Goal: Task Accomplishment & Management: Complete application form

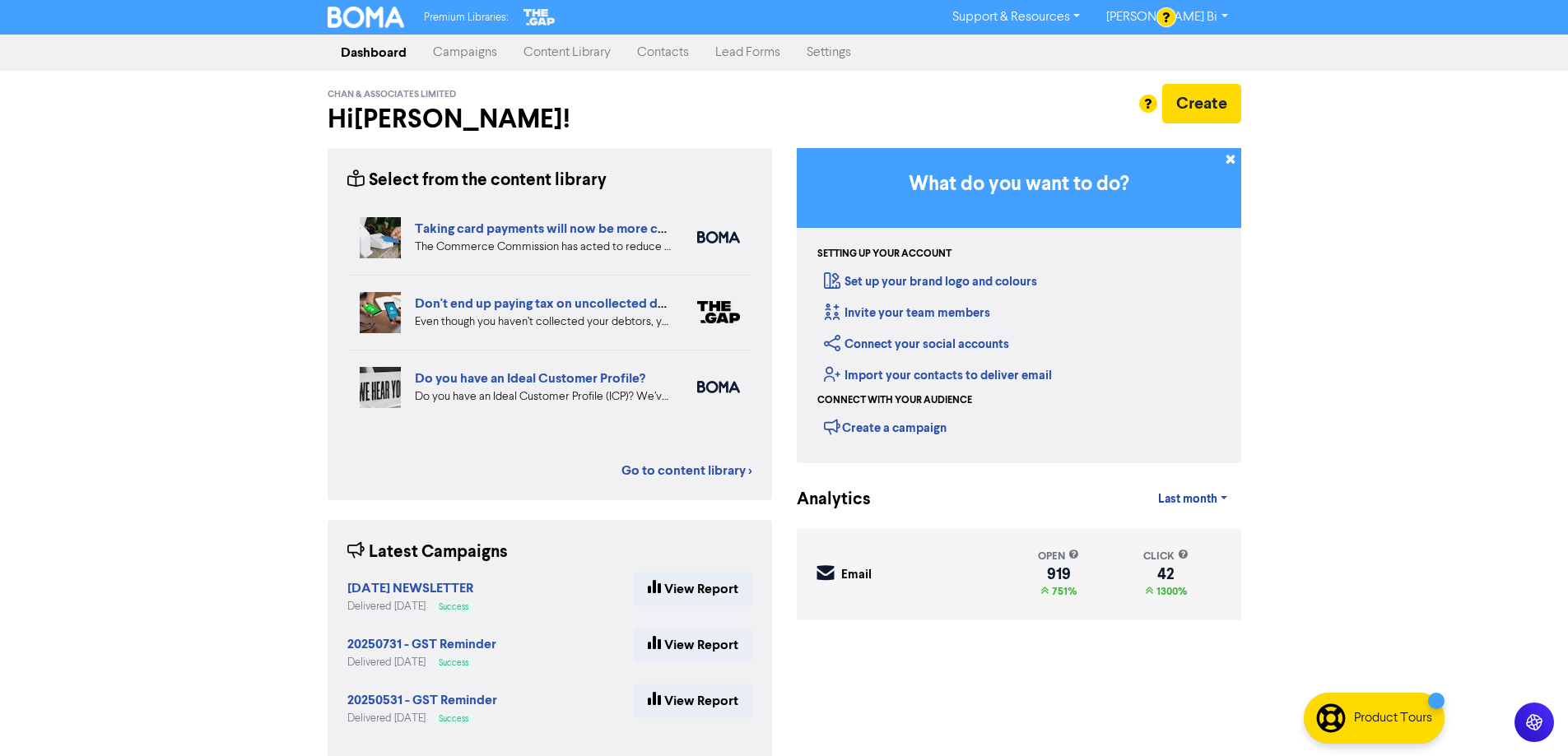
click at [672, 63] on link "Contacts" at bounding box center [663, 52] width 79 height 33
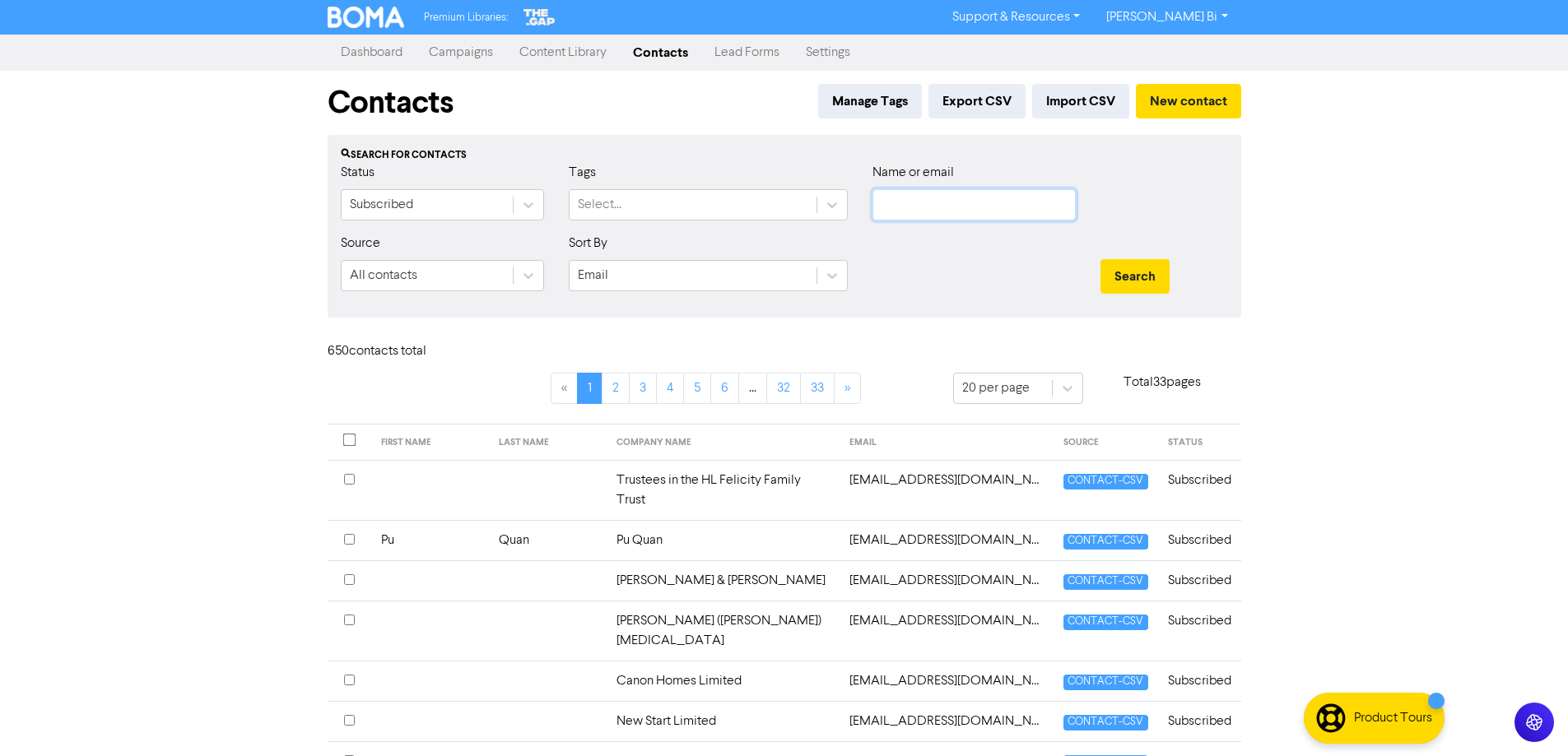
drag, startPoint x: 960, startPoint y: 189, endPoint x: 987, endPoint y: 214, distance: 36.8
click at [960, 189] on input "text" at bounding box center [974, 204] width 203 height 31
paste input "[EMAIL_ADDRESS][DOMAIN_NAME]"
type input "[EMAIL_ADDRESS][DOMAIN_NAME]"
click at [1133, 284] on button "Search" at bounding box center [1135, 276] width 69 height 35
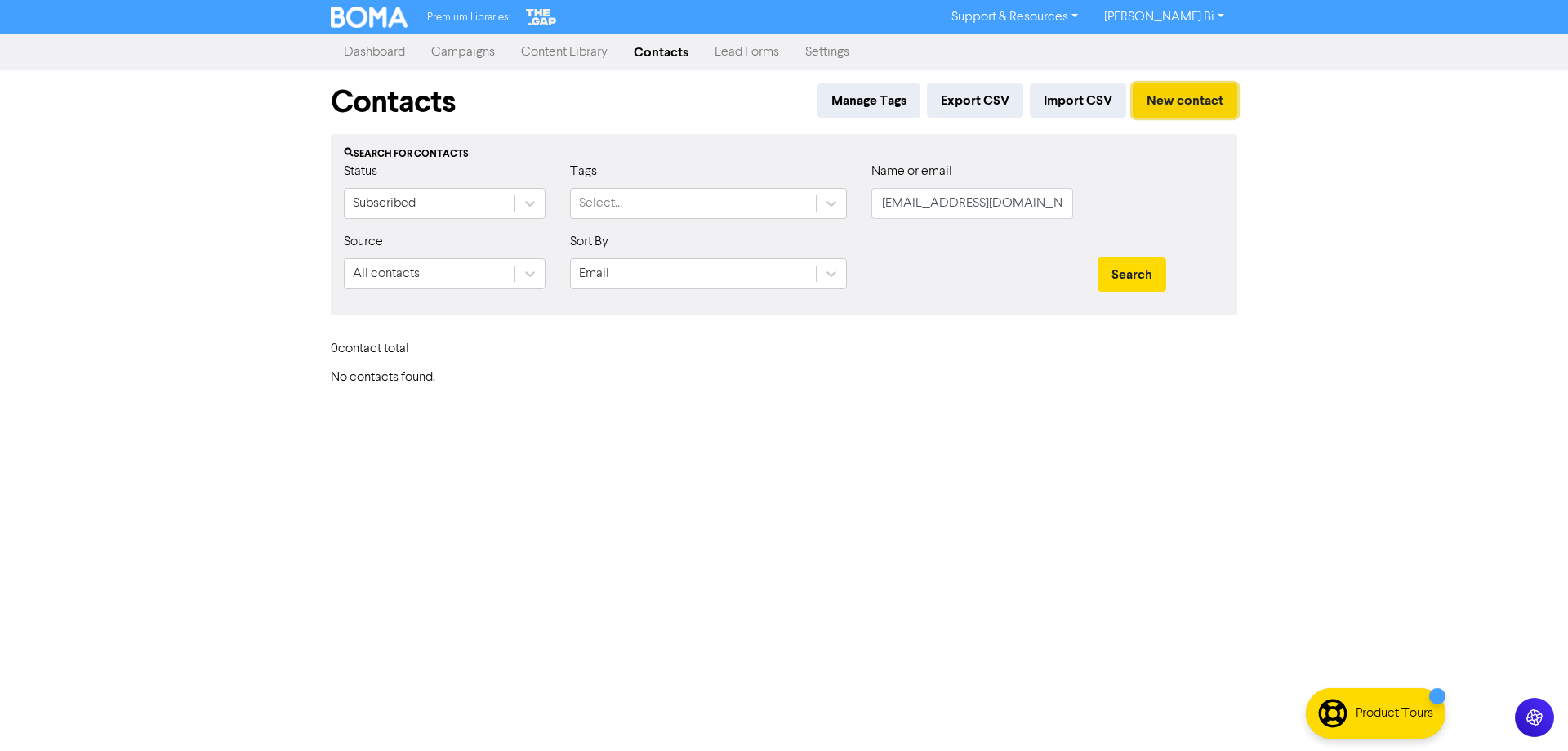
click at [1184, 99] on button "New contact" at bounding box center [1184, 100] width 105 height 34
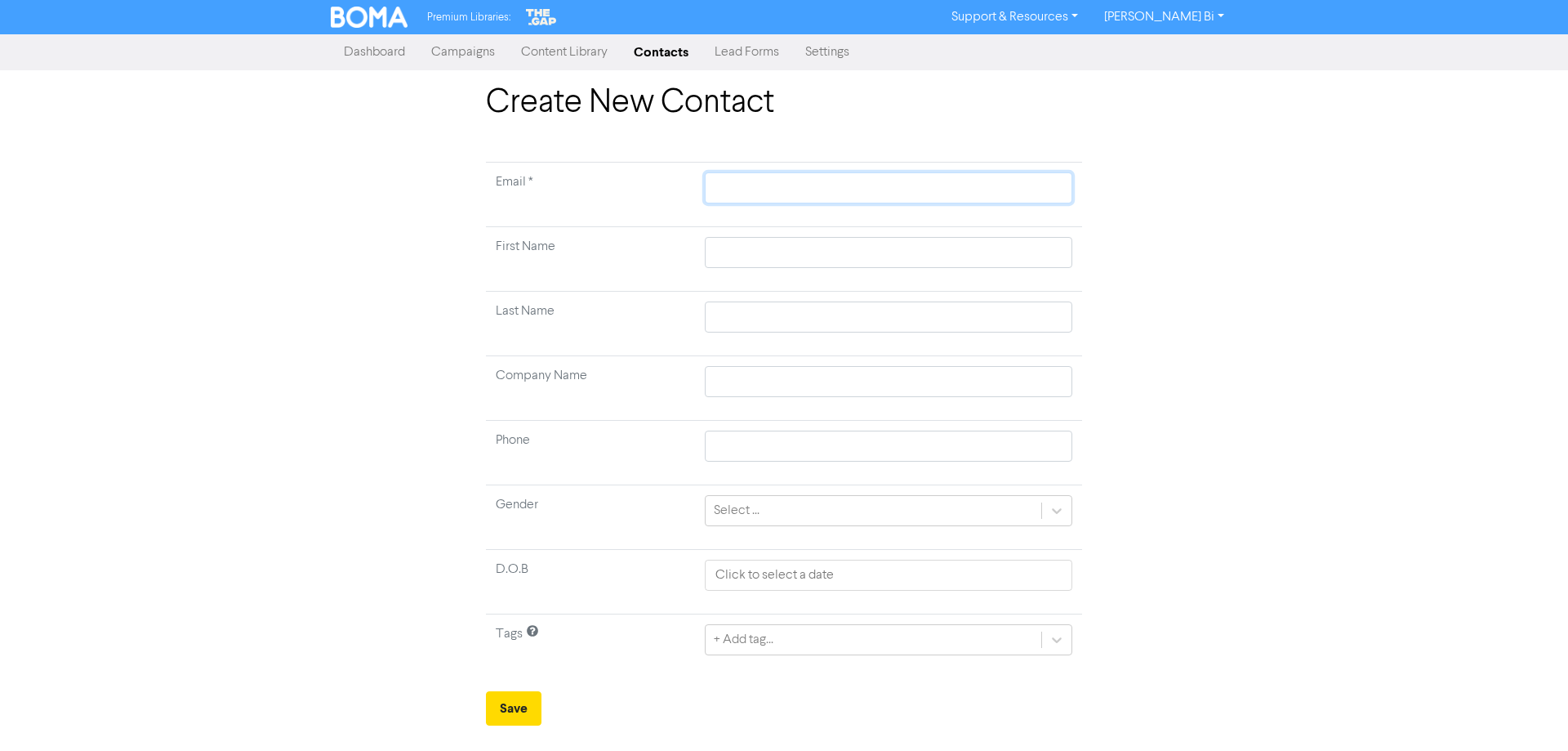
click at [845, 187] on input "text" at bounding box center [889, 187] width 368 height 31
paste input "[EMAIL_ADDRESS][DOMAIN_NAME]"
type input "[EMAIL_ADDRESS][DOMAIN_NAME]"
click at [833, 241] on input "text" at bounding box center [889, 252] width 368 height 31
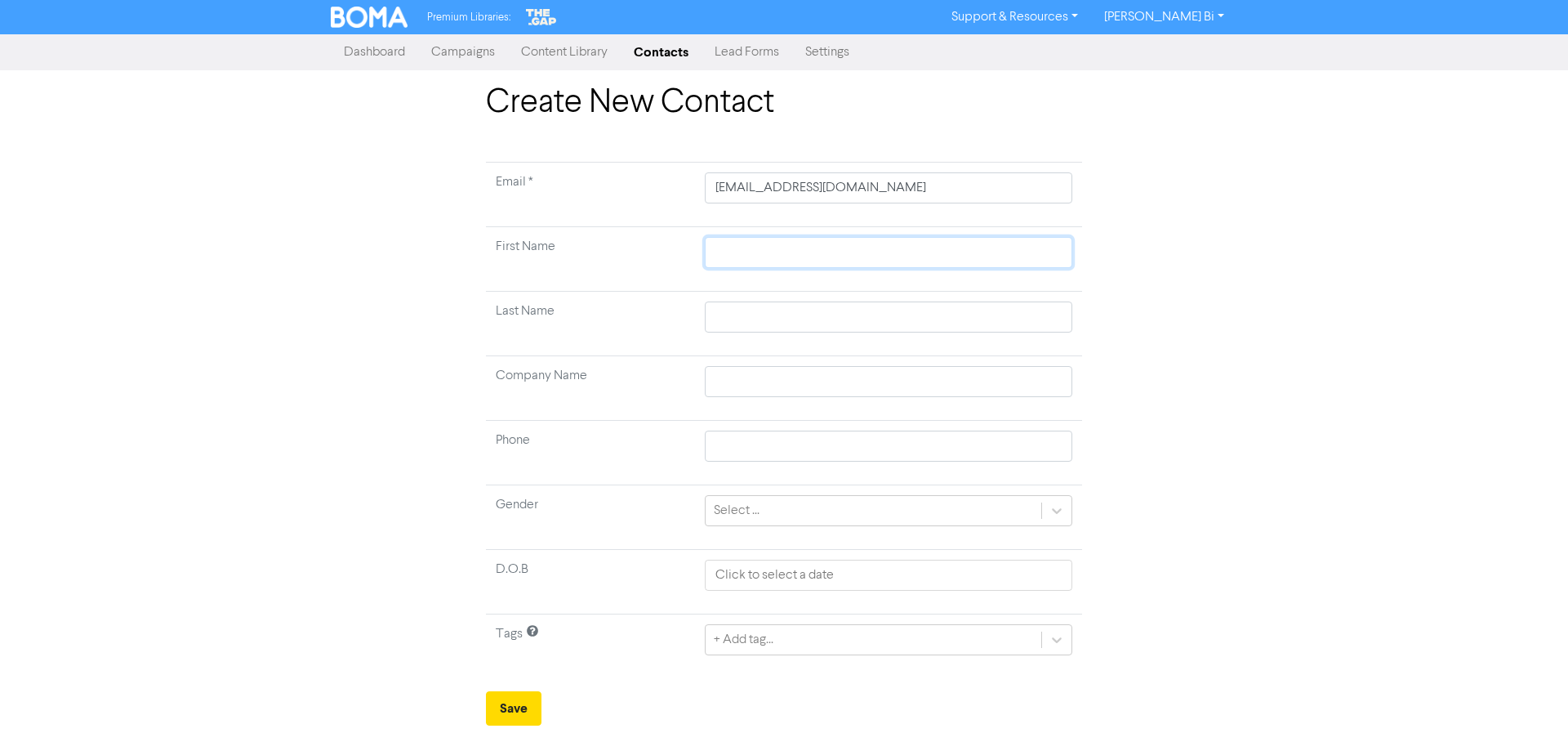
paste input "[PERSON_NAME]"
type input "[PERSON_NAME]"
click at [793, 252] on input "[PERSON_NAME]" at bounding box center [889, 252] width 368 height 31
type input "[PERSON_NAME]"
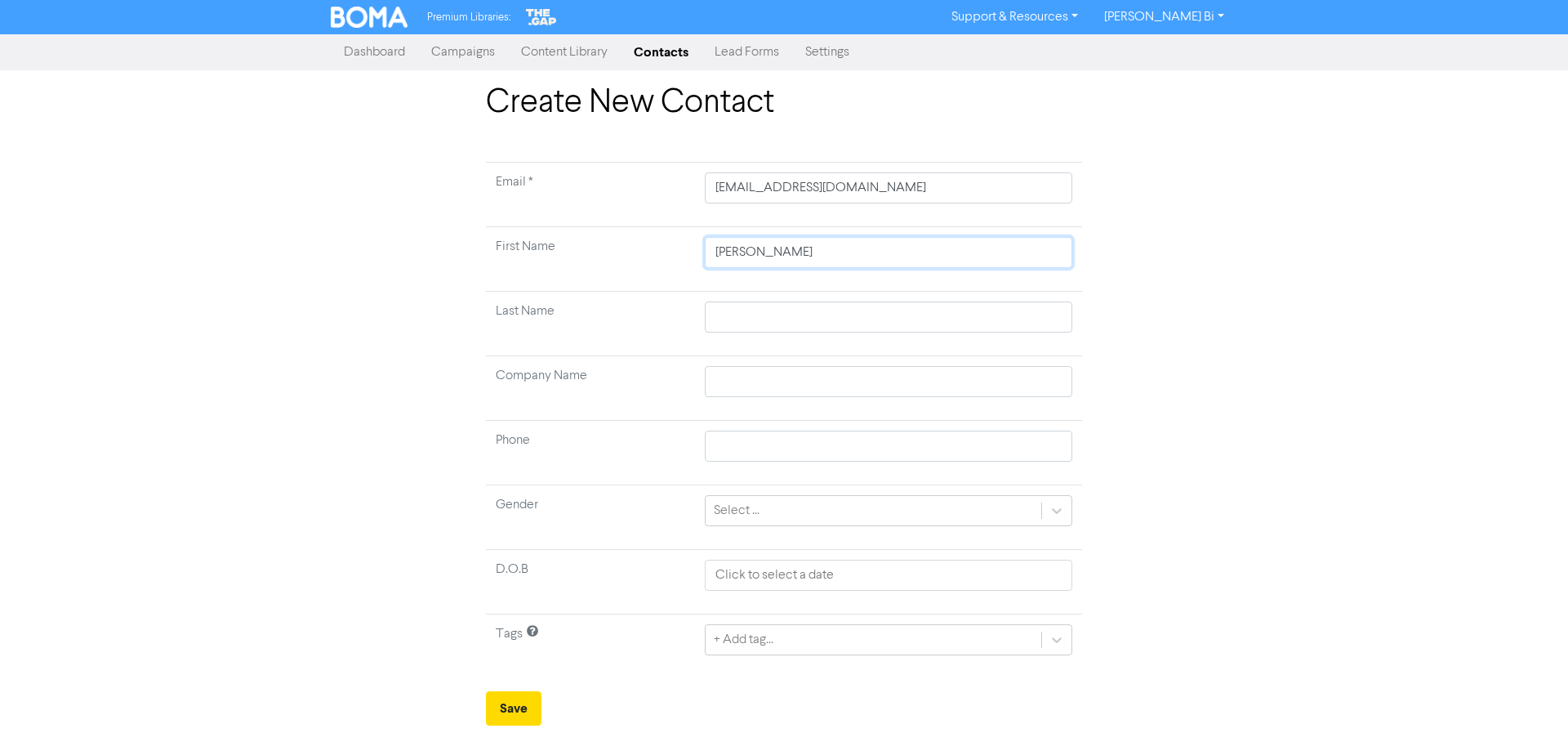
type input "[PERSON_NAME]"
click at [732, 316] on input "text" at bounding box center [889, 316] width 368 height 31
paste input "Yearbury"
type input "Yearbury"
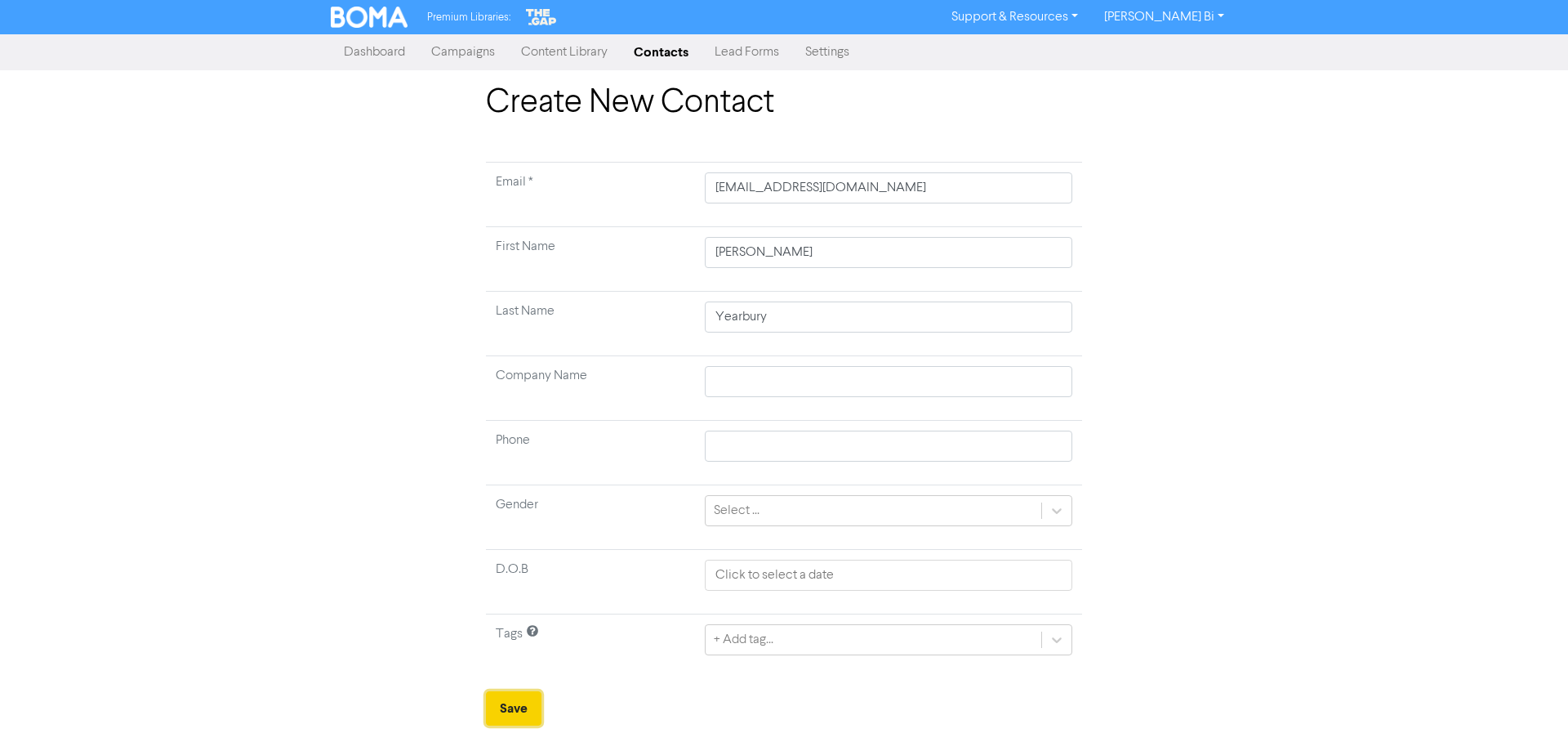
click at [496, 710] on button "Save" at bounding box center [514, 708] width 56 height 34
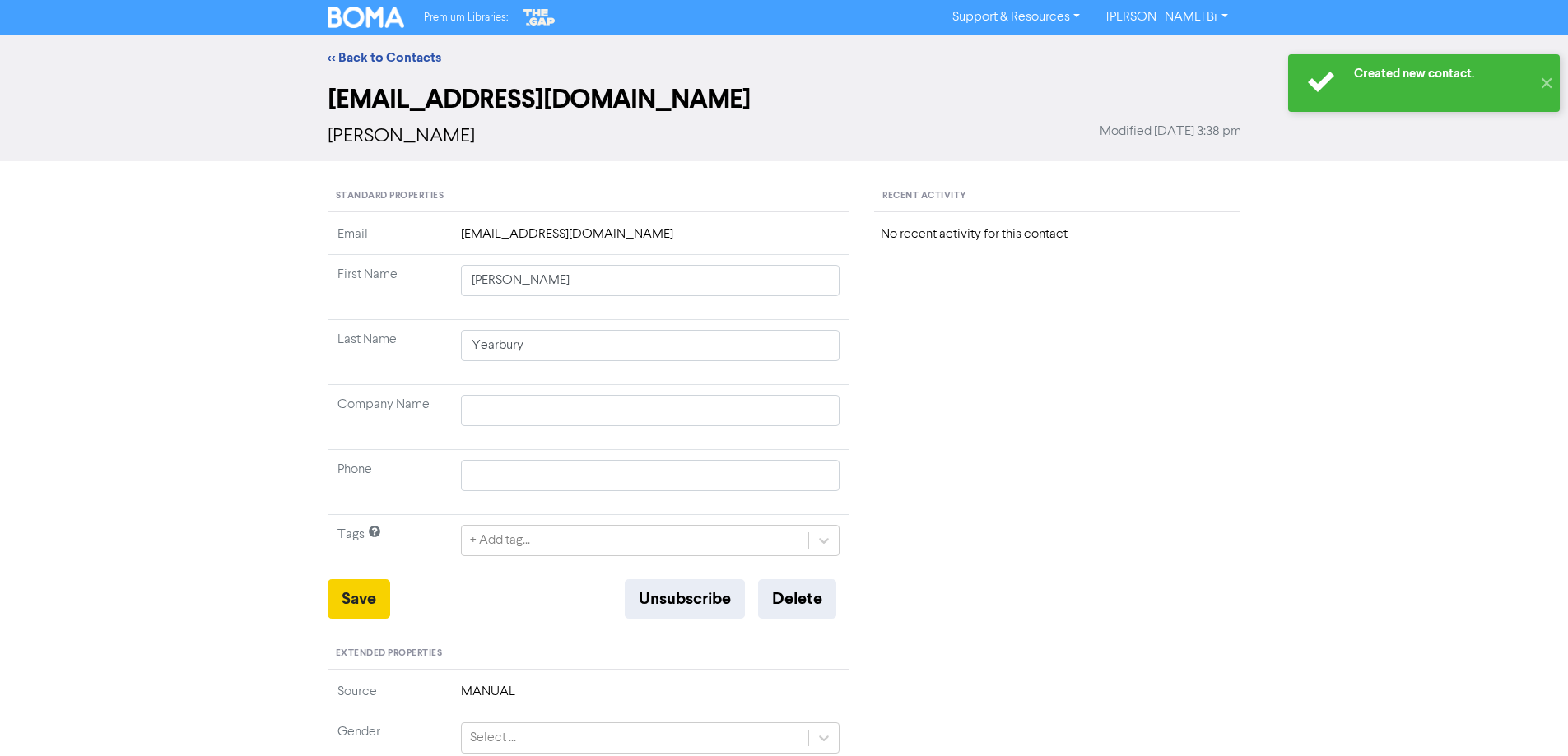
click at [379, 579] on div "Standard Properties Email [EMAIL_ADDRESS][DOMAIN_NAME] First Name [PERSON_NAME]…" at bounding box center [589, 692] width 522 height 1025
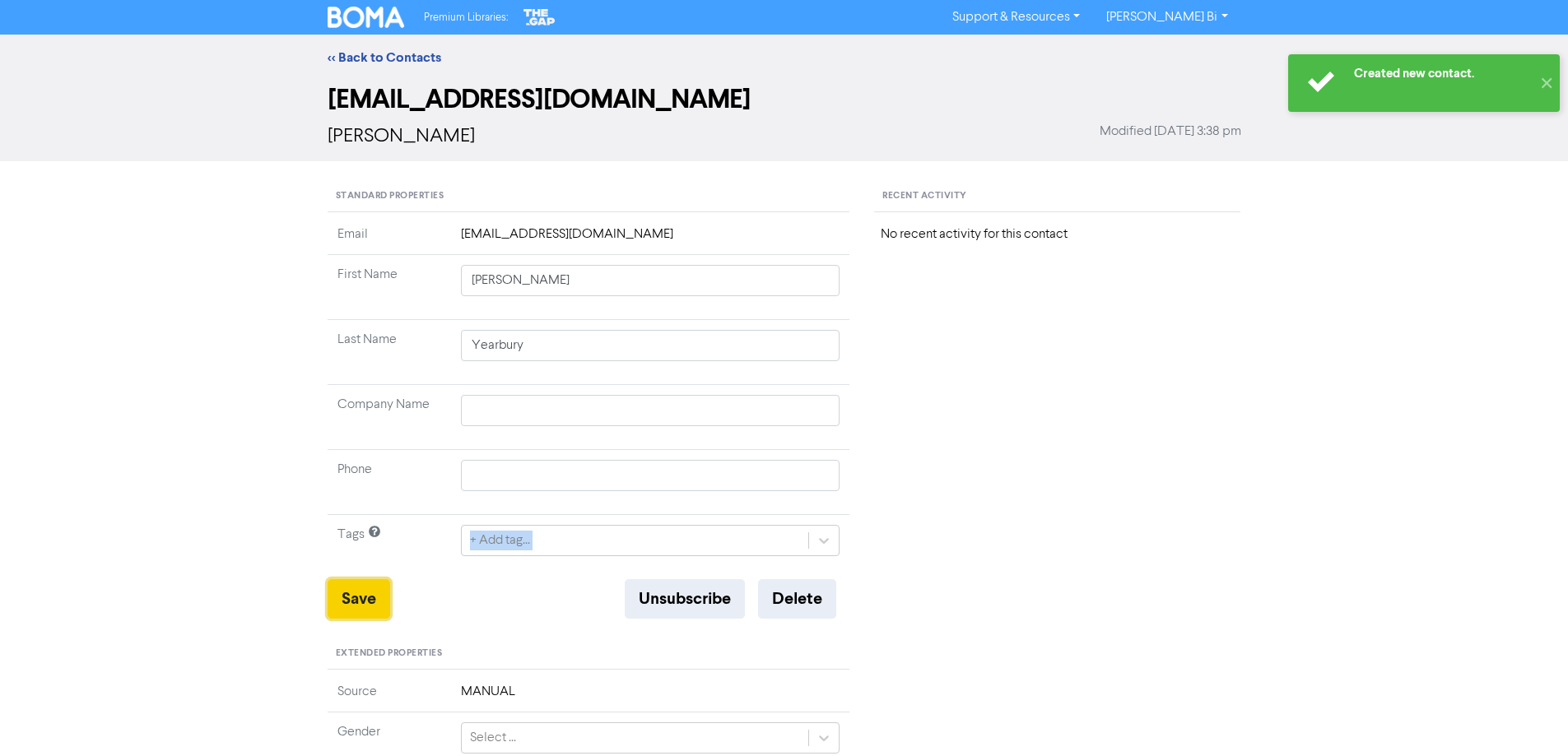
click at [361, 602] on button "Save" at bounding box center [359, 599] width 63 height 39
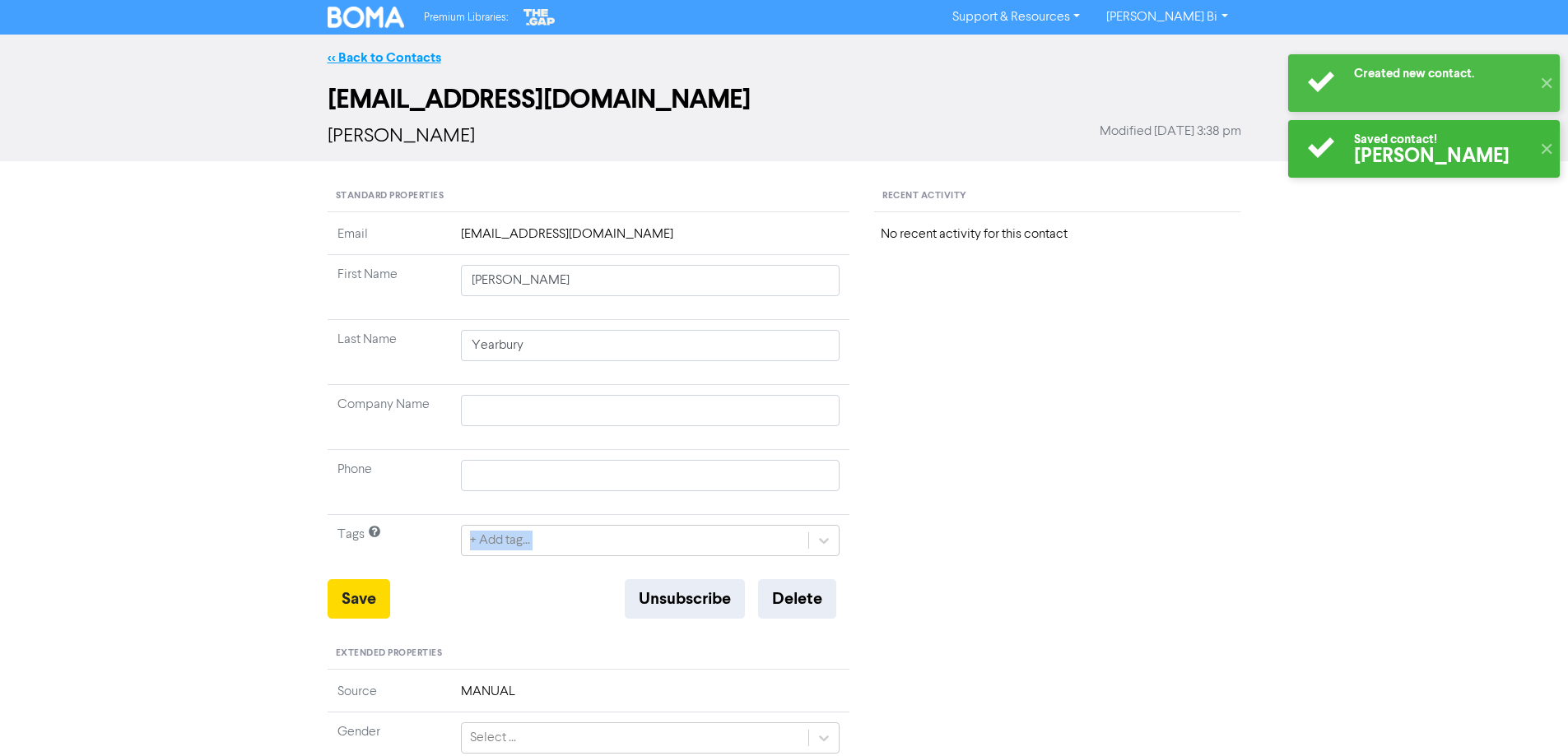
click at [380, 56] on link "<< Back to Contacts" at bounding box center [384, 58] width 113 height 17
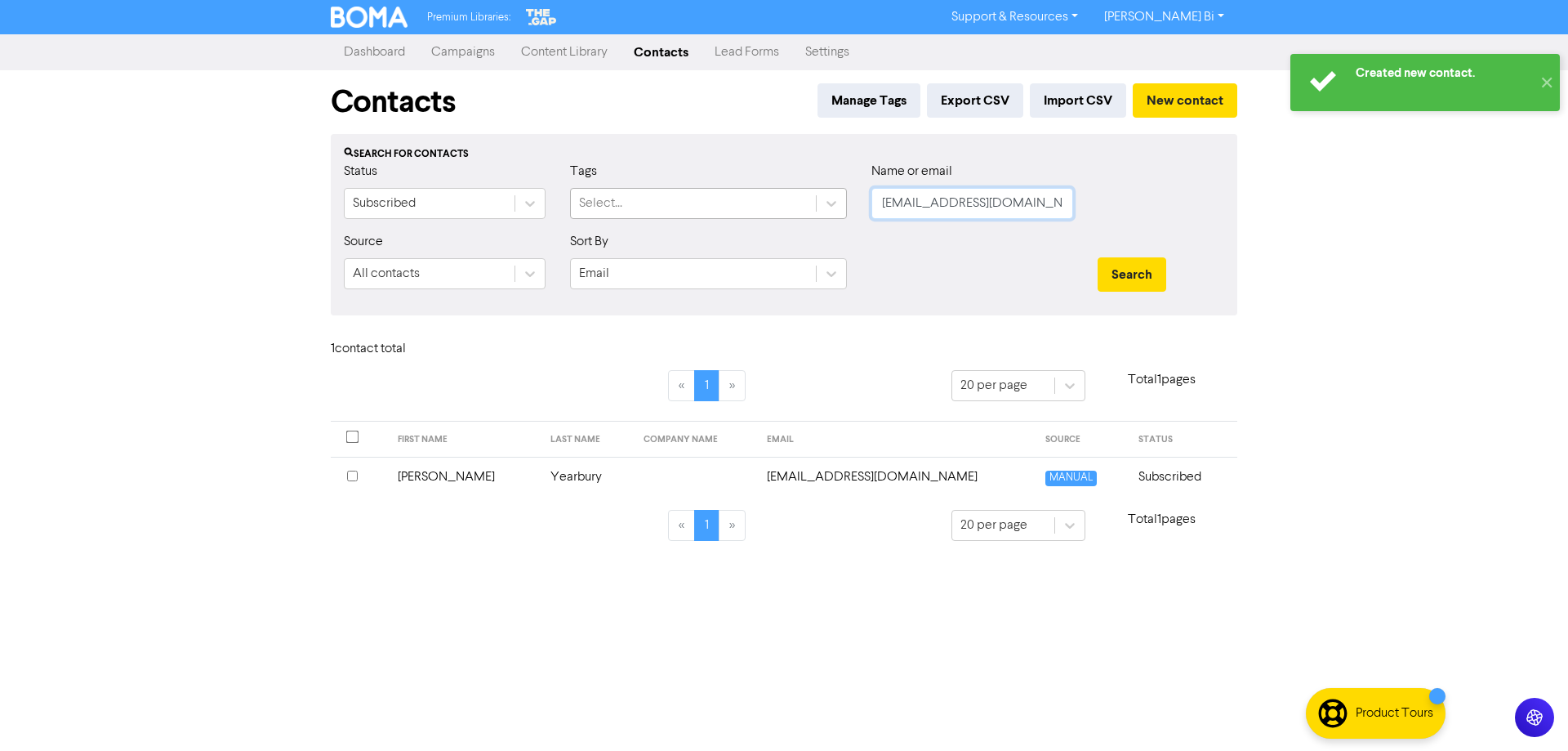
drag, startPoint x: 914, startPoint y: 210, endPoint x: 718, endPoint y: 204, distance: 196.1
click at [718, 204] on div "Status Subscribed Tags Select... Name or email [EMAIL_ADDRESS][DOMAIN_NAME]" at bounding box center [784, 197] width 905 height 71
